Goal: Information Seeking & Learning: Check status

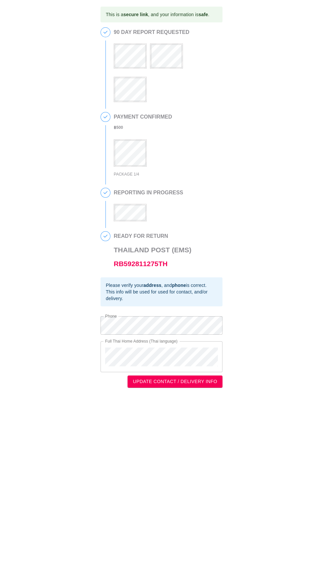
click at [149, 233] on div "READY FOR RETURN [GEOGRAPHIC_DATA] Post (EMS) RB592811275TH" at bounding box center [154, 251] width 81 height 40
click at [159, 277] on div "4 READY FOR RETURN [GEOGRAPHIC_DATA] Post (EMS) RB592811275TH" at bounding box center [162, 254] width 122 height 46
